Goal: Task Accomplishment & Management: Manage account settings

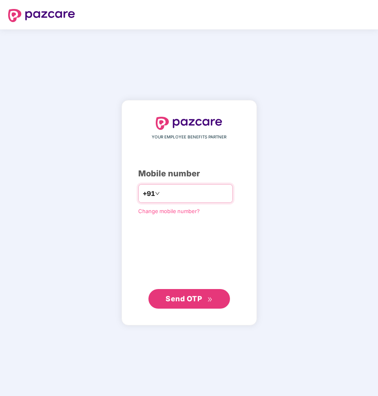
click at [161, 197] on input "**********" at bounding box center [194, 193] width 67 height 13
type input "**********"
click at [209, 303] on span "Send OTP" at bounding box center [189, 298] width 47 height 11
